Goal: Check status: Check status

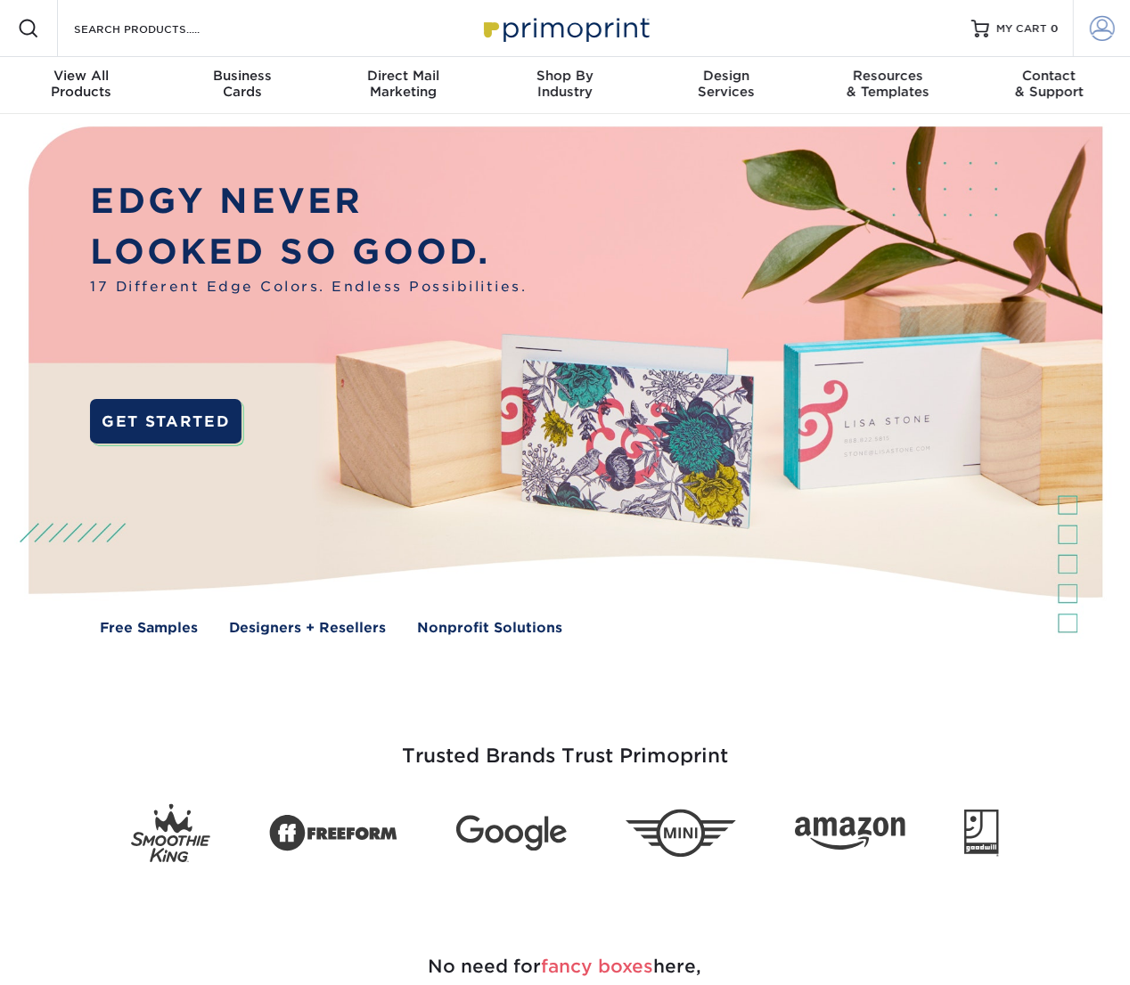
type input "avanlandingham@zioncanyohotsprings.com"
click at [1094, 40] on span at bounding box center [1102, 28] width 25 height 25
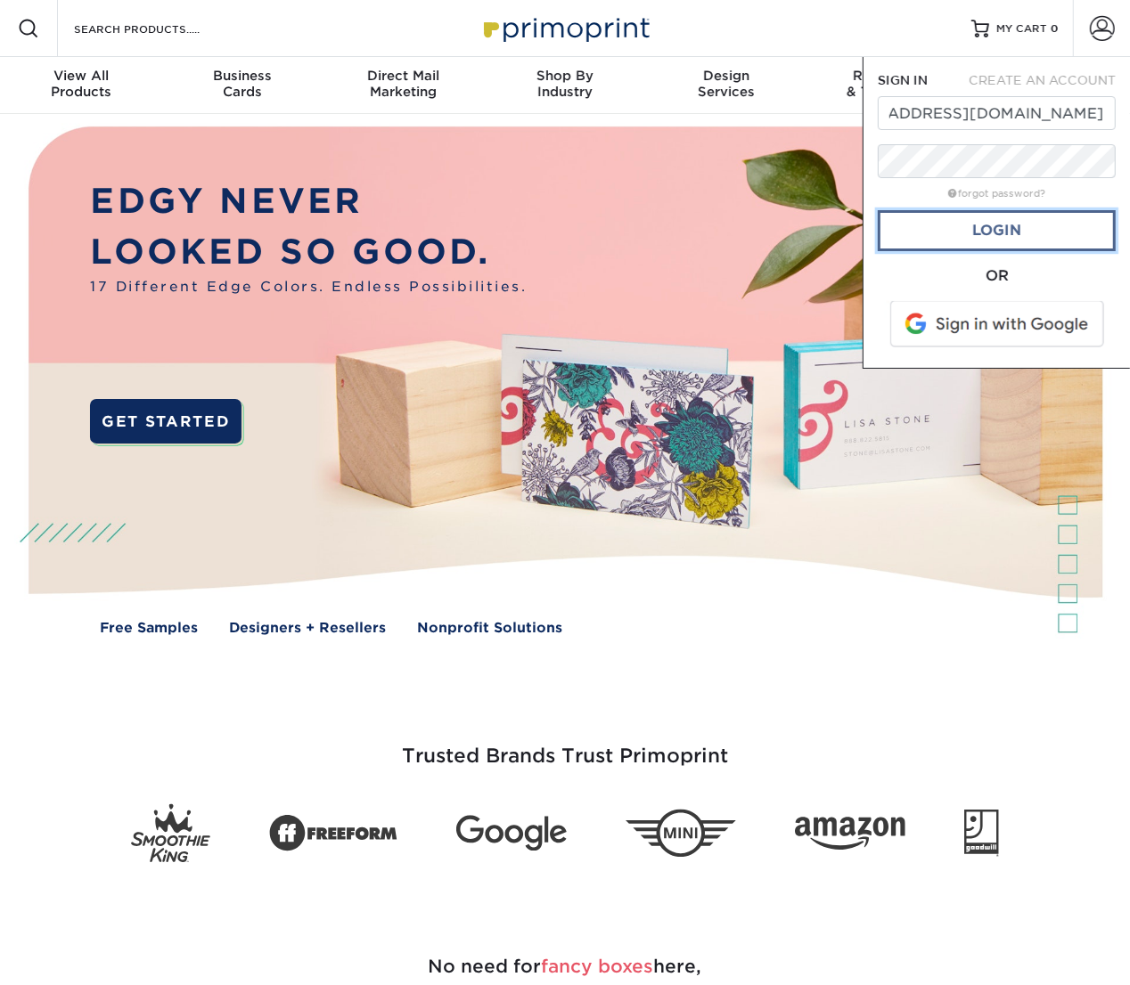
click at [1024, 219] on link "Login" at bounding box center [997, 230] width 238 height 41
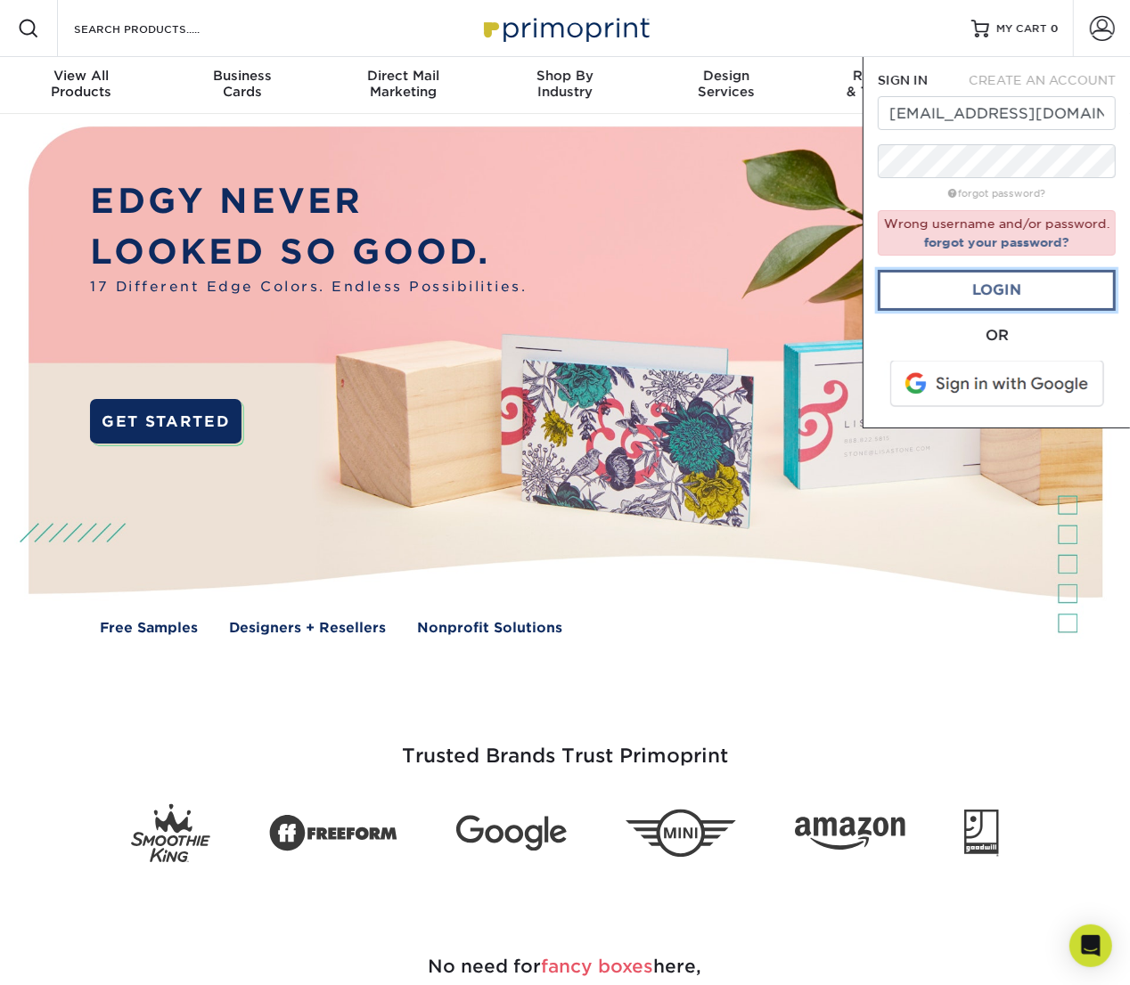
click at [989, 285] on link "Login" at bounding box center [997, 290] width 238 height 41
click at [1096, 85] on span "CREATE AN ACCOUNT" at bounding box center [1041, 80] width 147 height 14
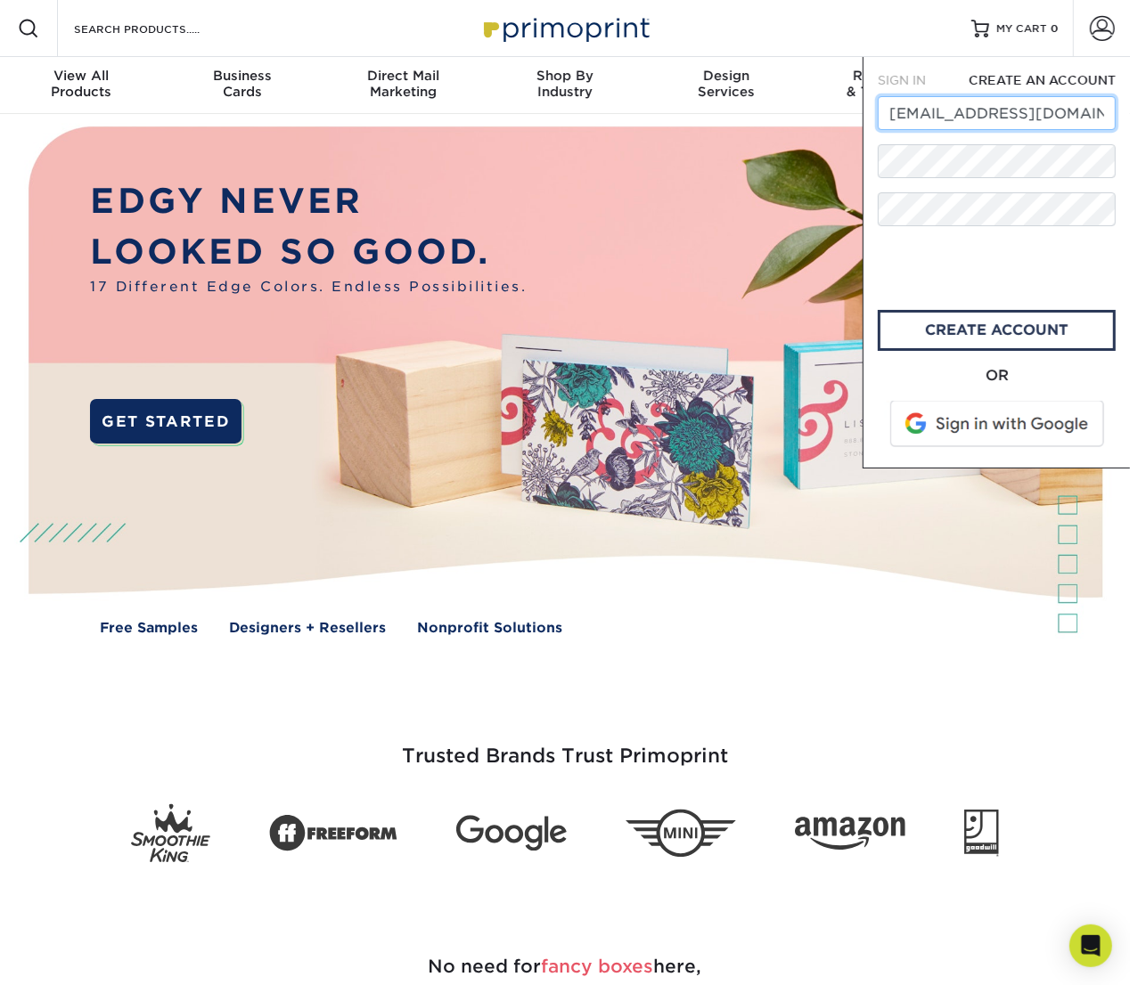
click at [1094, 112] on input "avanlandingham@zioncanyohotsprings.com" at bounding box center [997, 113] width 238 height 34
click at [1113, 134] on form "SIGN IN CREATE AN ACCOUNT allievan2012@gmail.com All fields are required. All f…" at bounding box center [997, 262] width 238 height 382
click at [889, 82] on span "SIGN IN" at bounding box center [902, 80] width 48 height 14
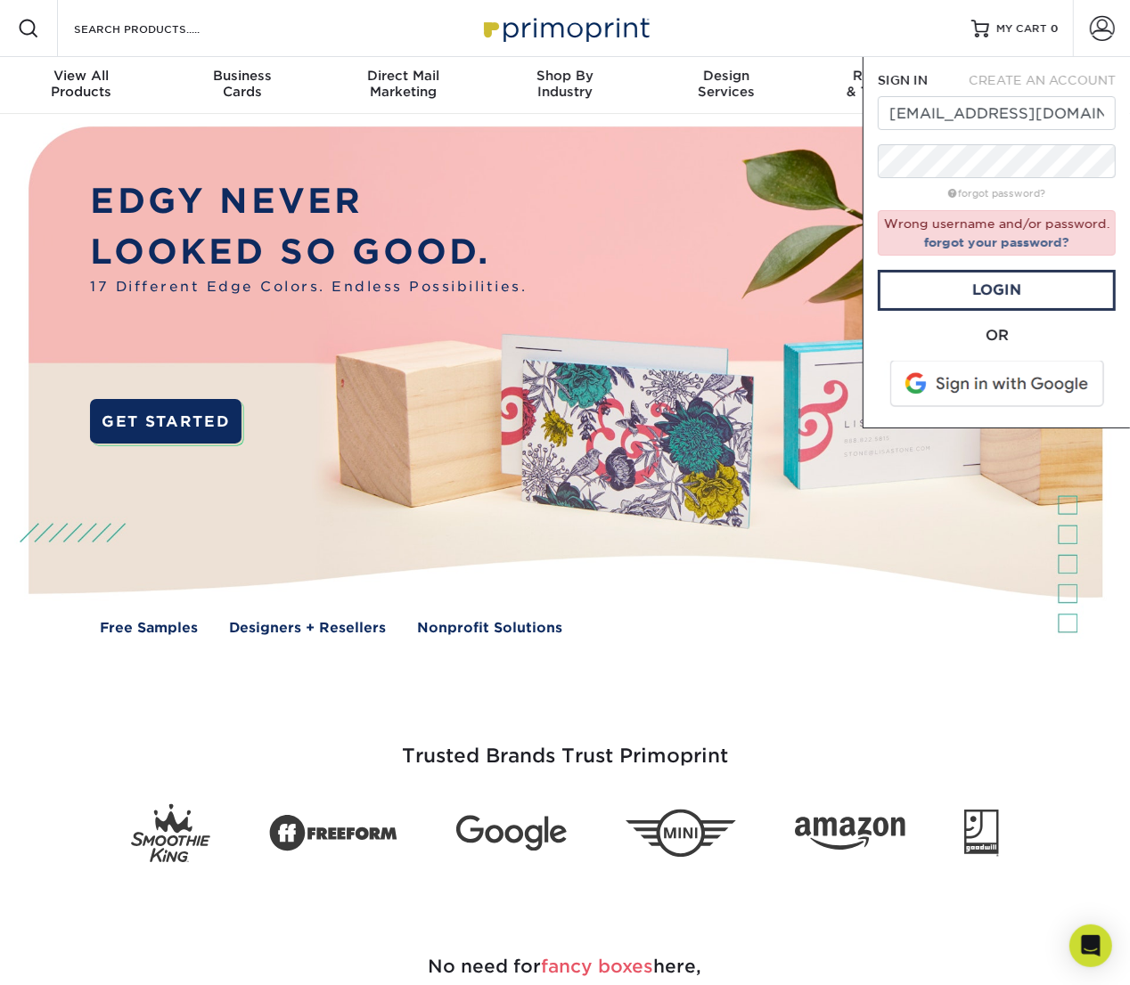
click at [985, 85] on span "CREATE AN ACCOUNT" at bounding box center [1041, 80] width 147 height 14
type input "avanlandingham@zioncanyohotsprings.com"
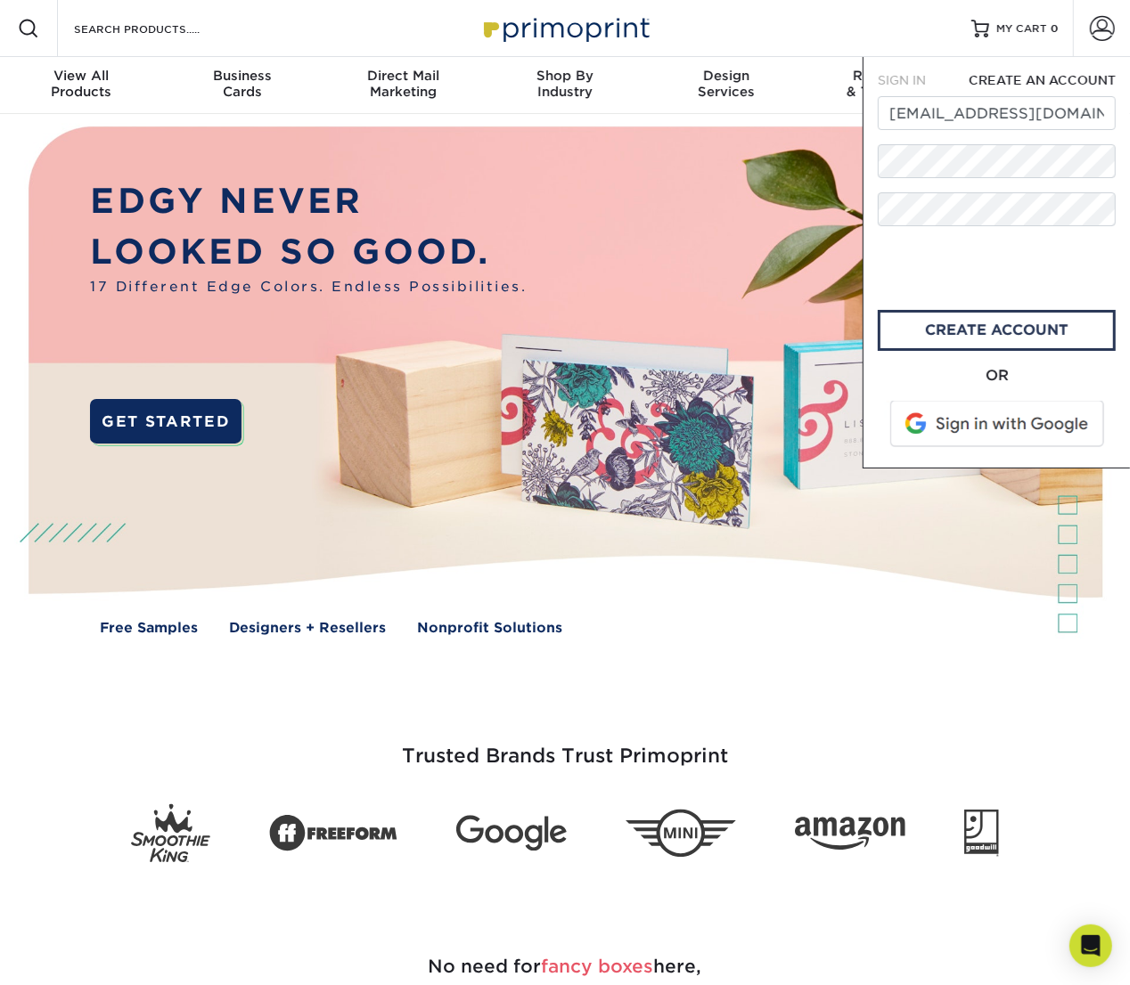
click at [915, 73] on span "SIGN IN" at bounding box center [902, 80] width 48 height 14
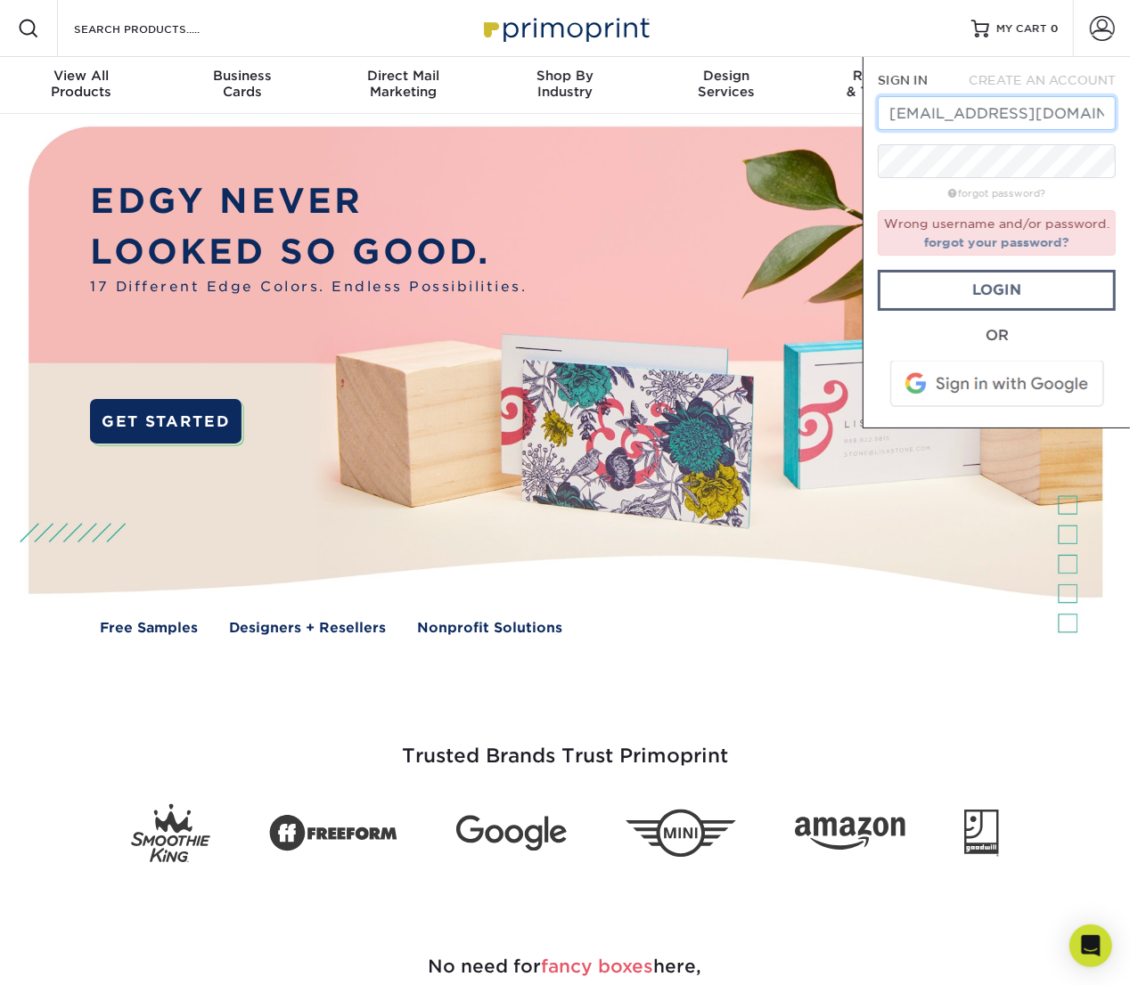
click at [924, 109] on input "avanlandingham@zioncanyohotsprings.com" at bounding box center [997, 113] width 238 height 34
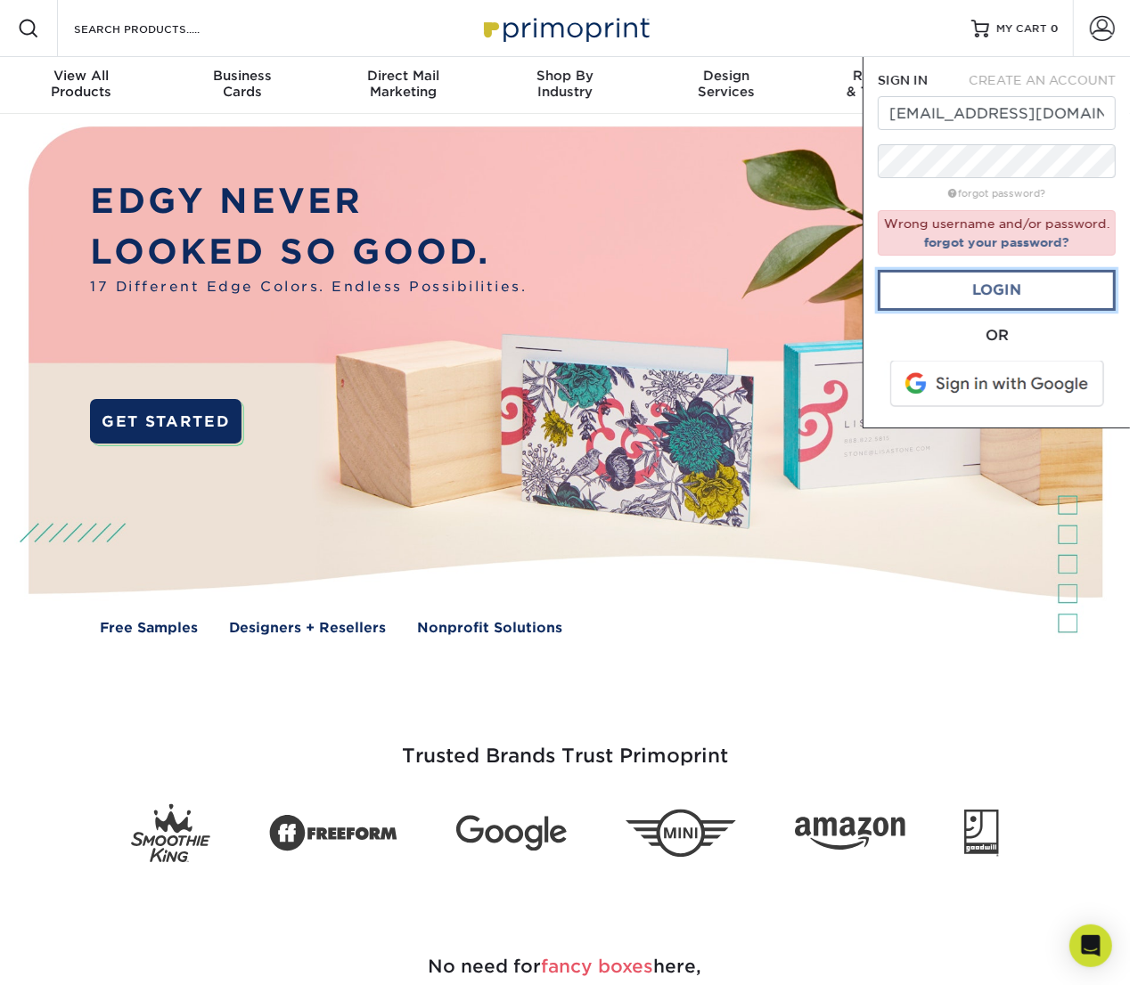
click at [1017, 292] on link "Login" at bounding box center [997, 290] width 238 height 41
type input "avanlandingham@zioncanyohotsprings.com"
click at [1036, 283] on link "Login" at bounding box center [997, 290] width 238 height 41
click at [1076, 380] on span at bounding box center [998, 384] width 227 height 46
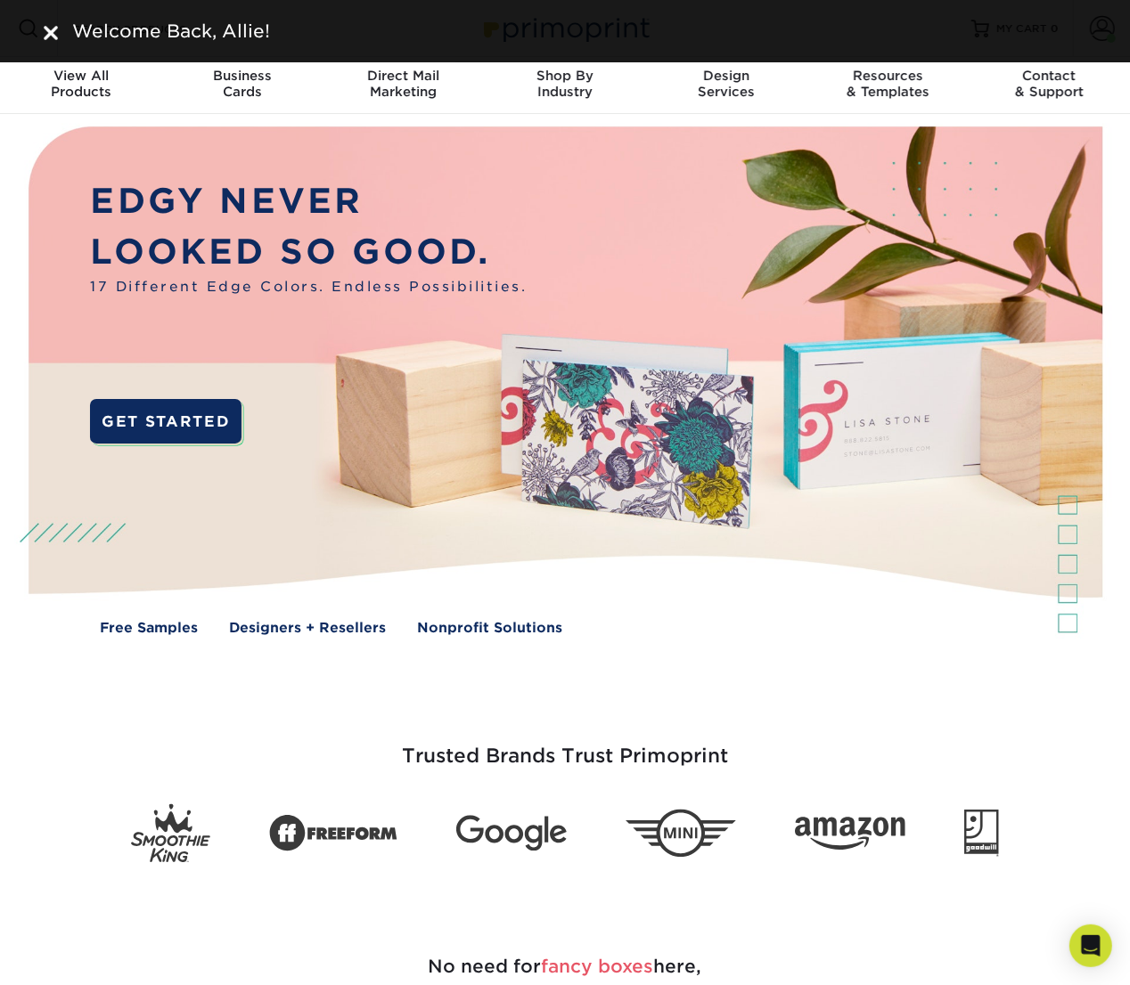
click at [1105, 32] on div "Welcome Back, Allie!" at bounding box center [565, 31] width 1130 height 62
click at [54, 29] on img at bounding box center [51, 33] width 14 height 14
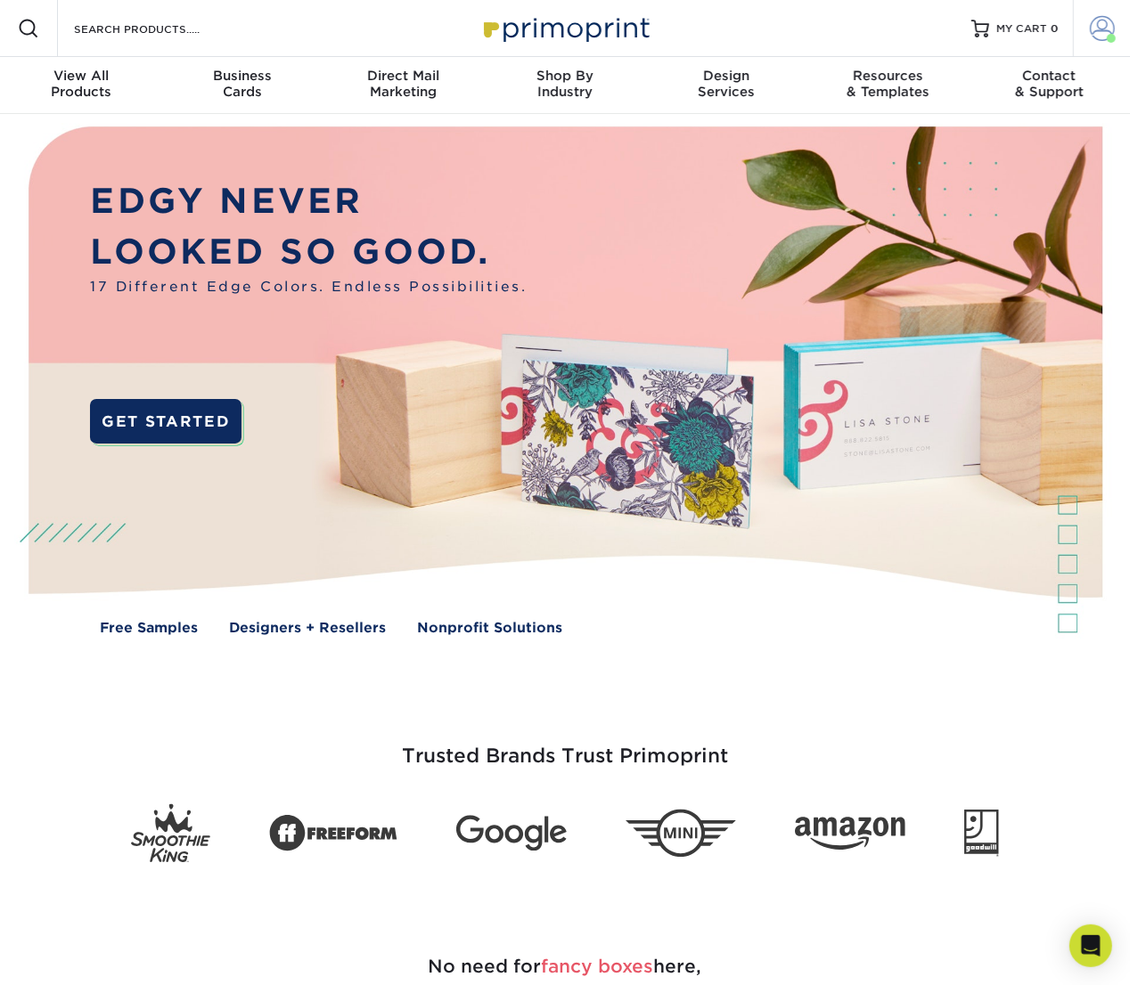
click at [1102, 25] on span at bounding box center [1102, 28] width 25 height 25
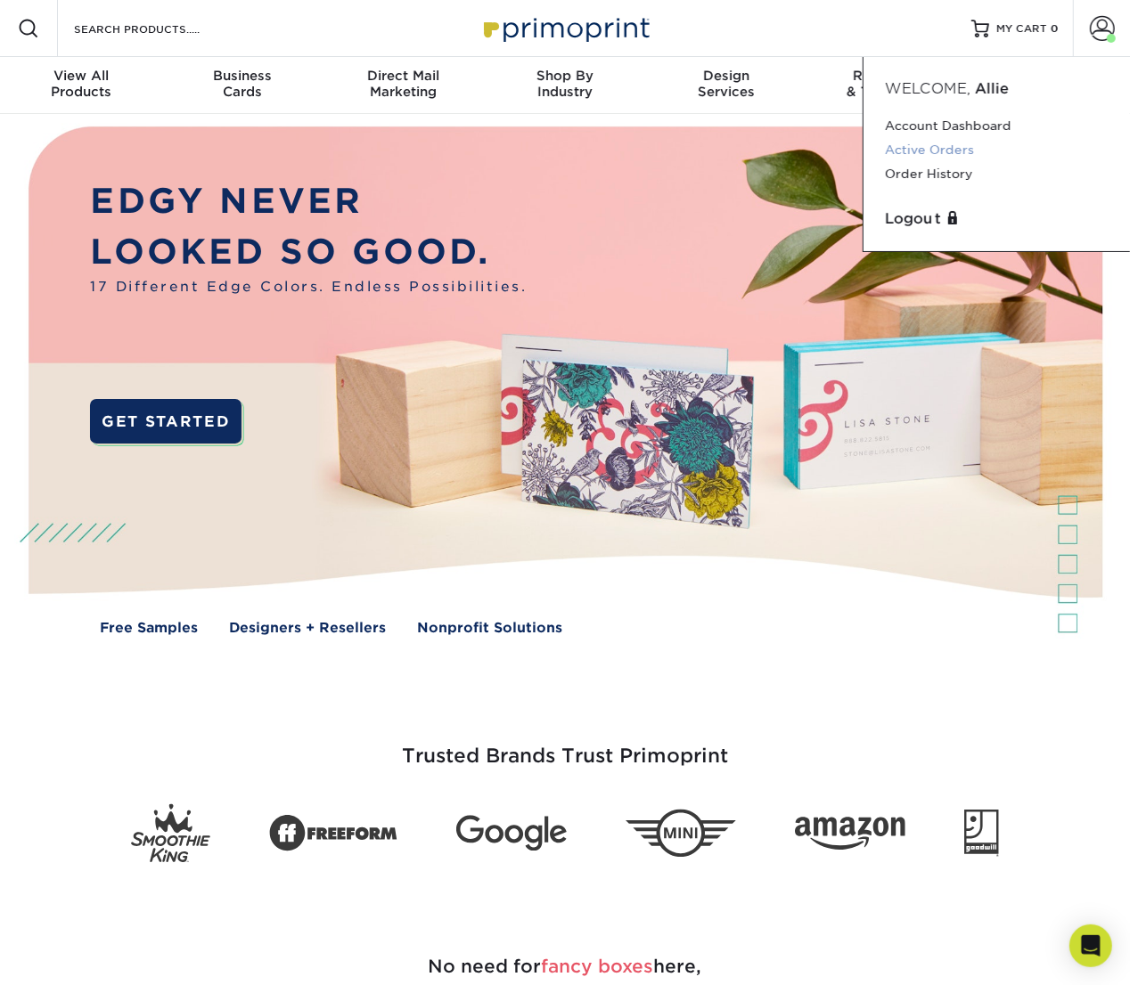
click at [962, 157] on link "Active Orders" at bounding box center [997, 150] width 224 height 24
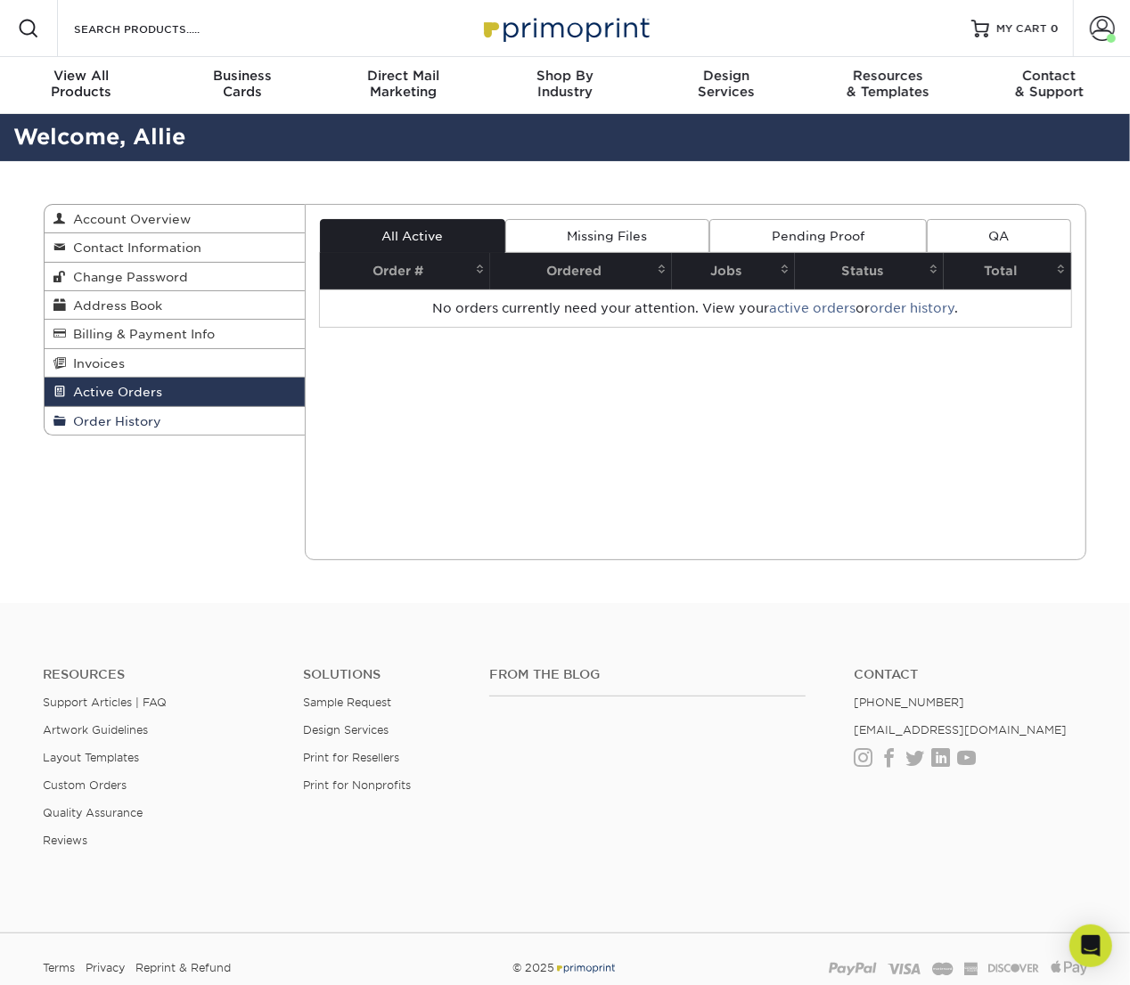
click at [249, 420] on link "Order History" at bounding box center [175, 421] width 260 height 28
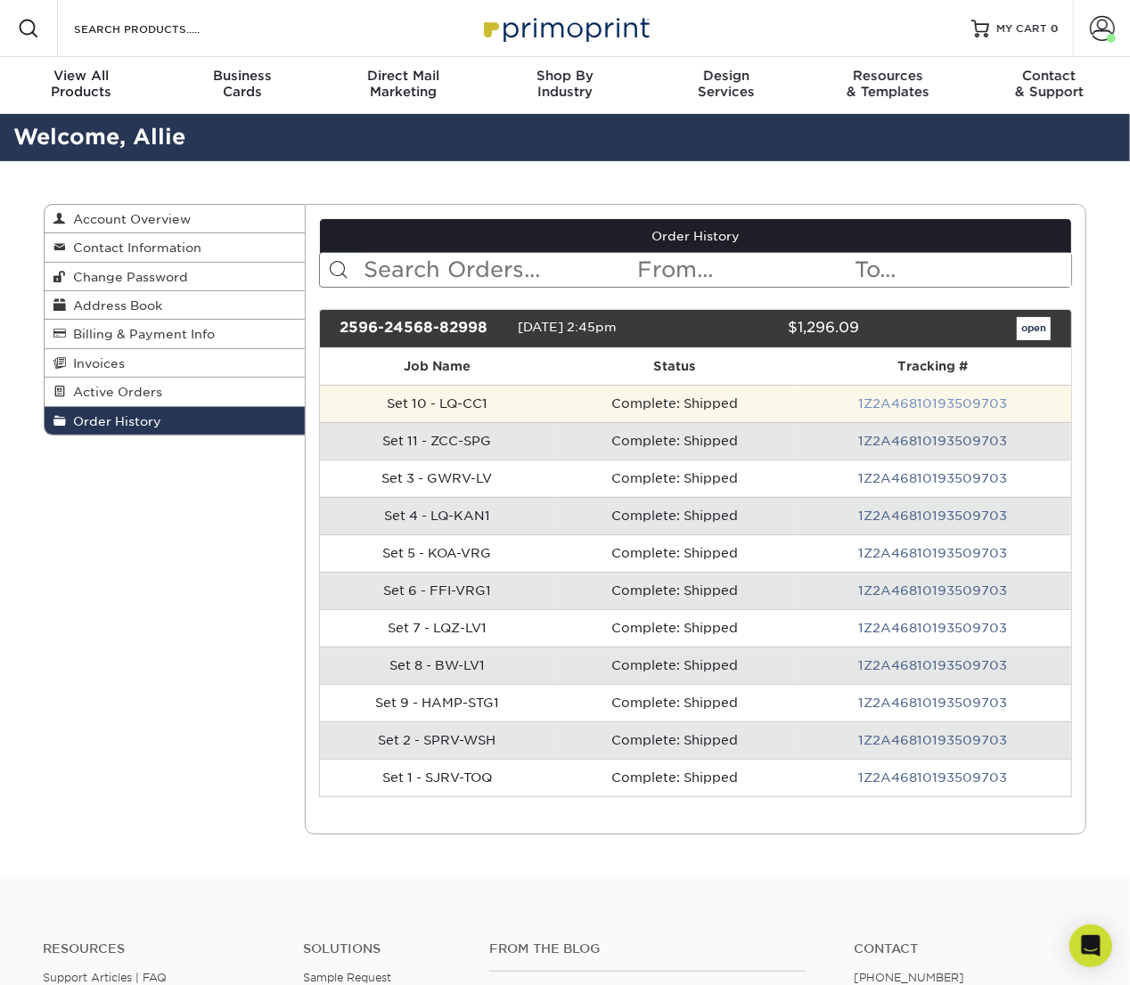
click at [965, 404] on link "1Z2A46810193509703" at bounding box center [932, 403] width 149 height 14
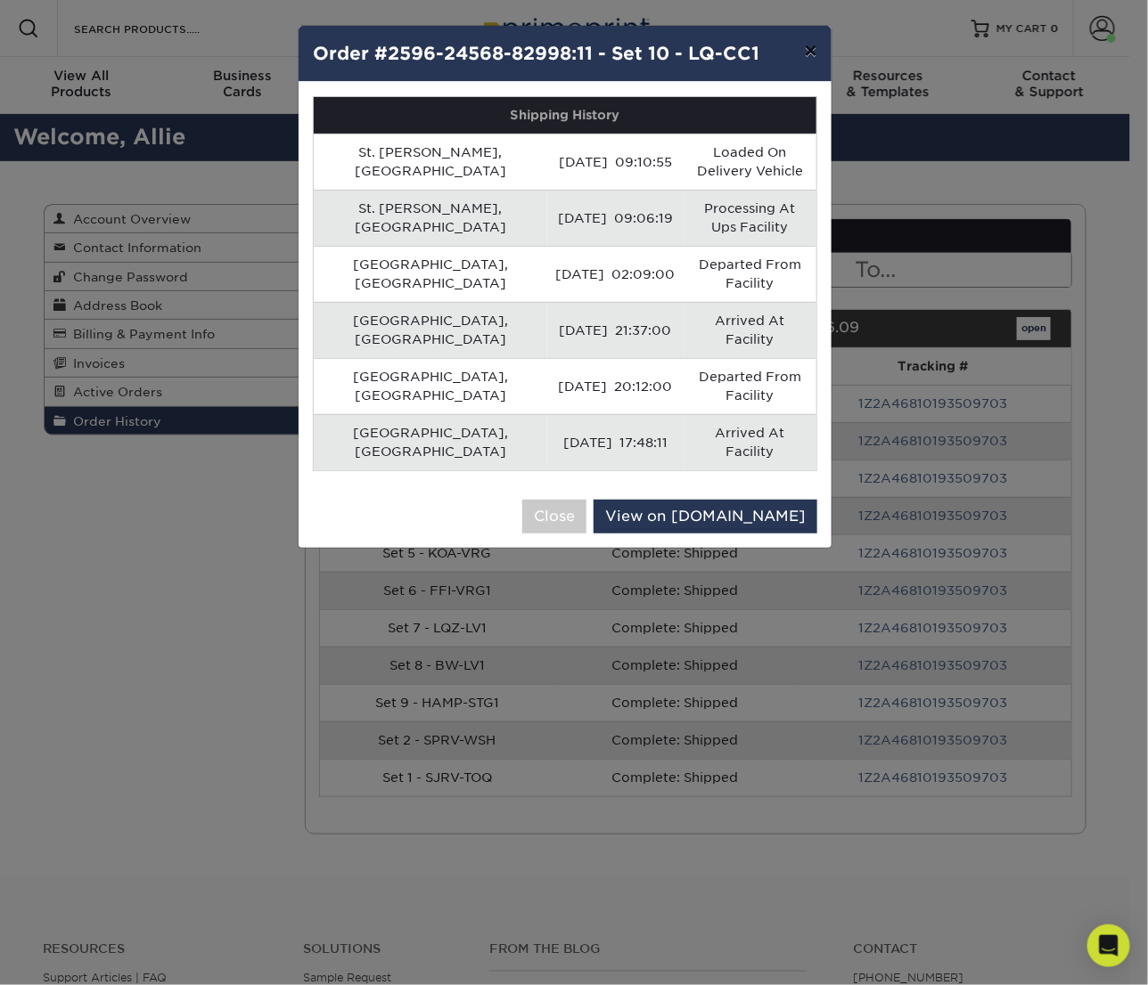
click at [802, 57] on button "×" at bounding box center [810, 51] width 41 height 50
